Goal: Obtain resource: Obtain resource

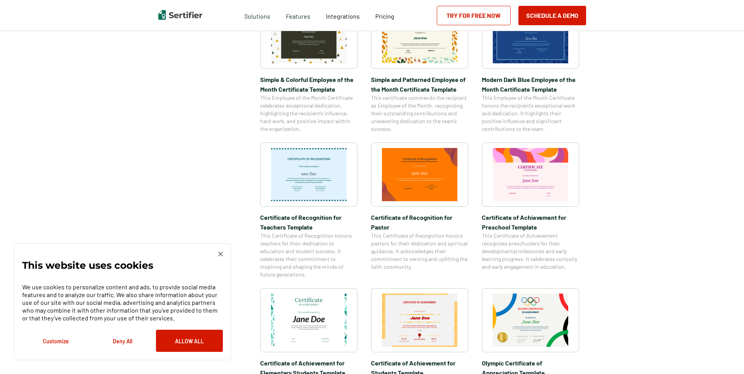
scroll to position [278, 0]
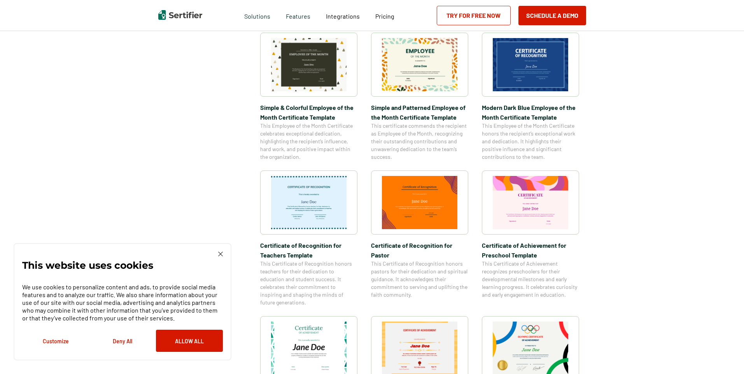
click at [286, 337] on img at bounding box center [308, 348] width 75 height 53
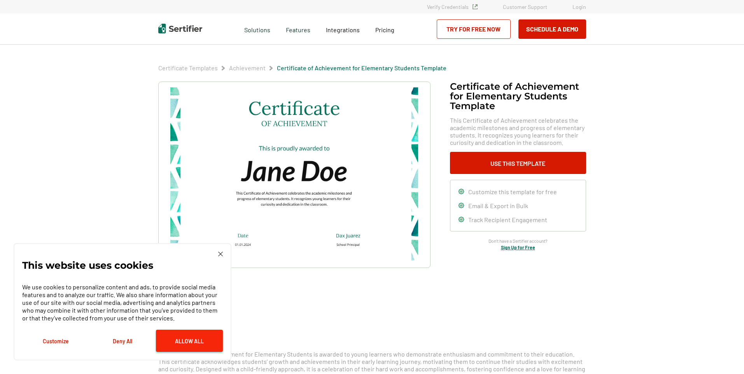
click at [169, 342] on button "Allow All" at bounding box center [189, 341] width 67 height 22
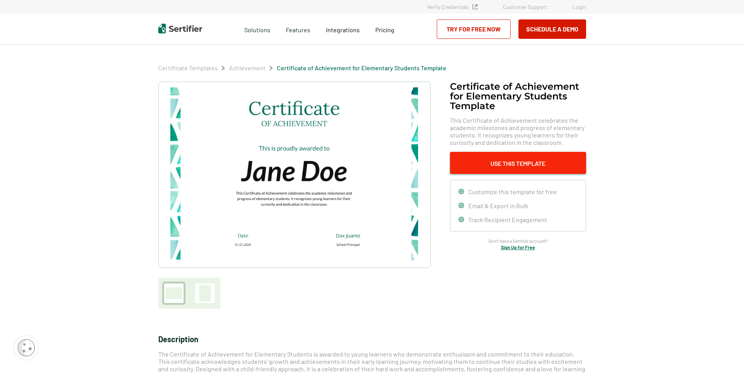
click at [534, 164] on button "Use This Template" at bounding box center [518, 163] width 136 height 22
